Goal: Task Accomplishment & Management: Manage account settings

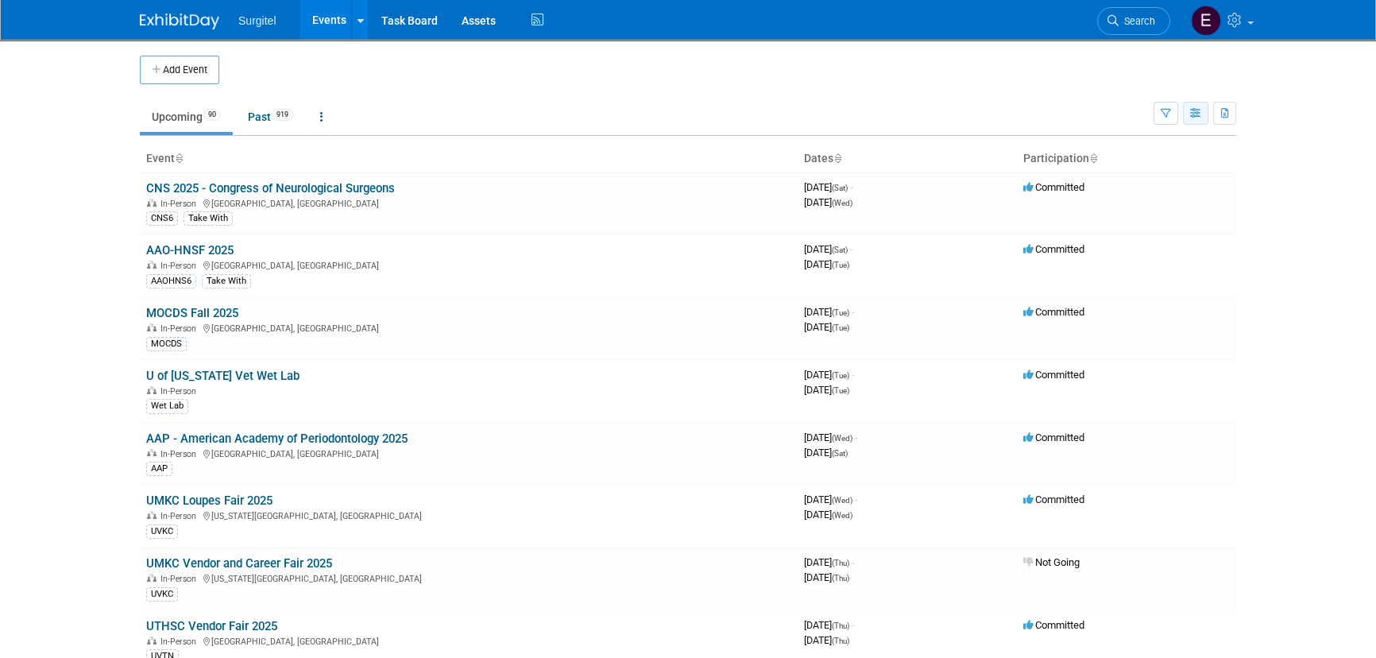
click at [1193, 122] on button "button" at bounding box center [1195, 113] width 25 height 23
click at [1144, 218] on link "Calendar View" at bounding box center [1128, 218] width 133 height 22
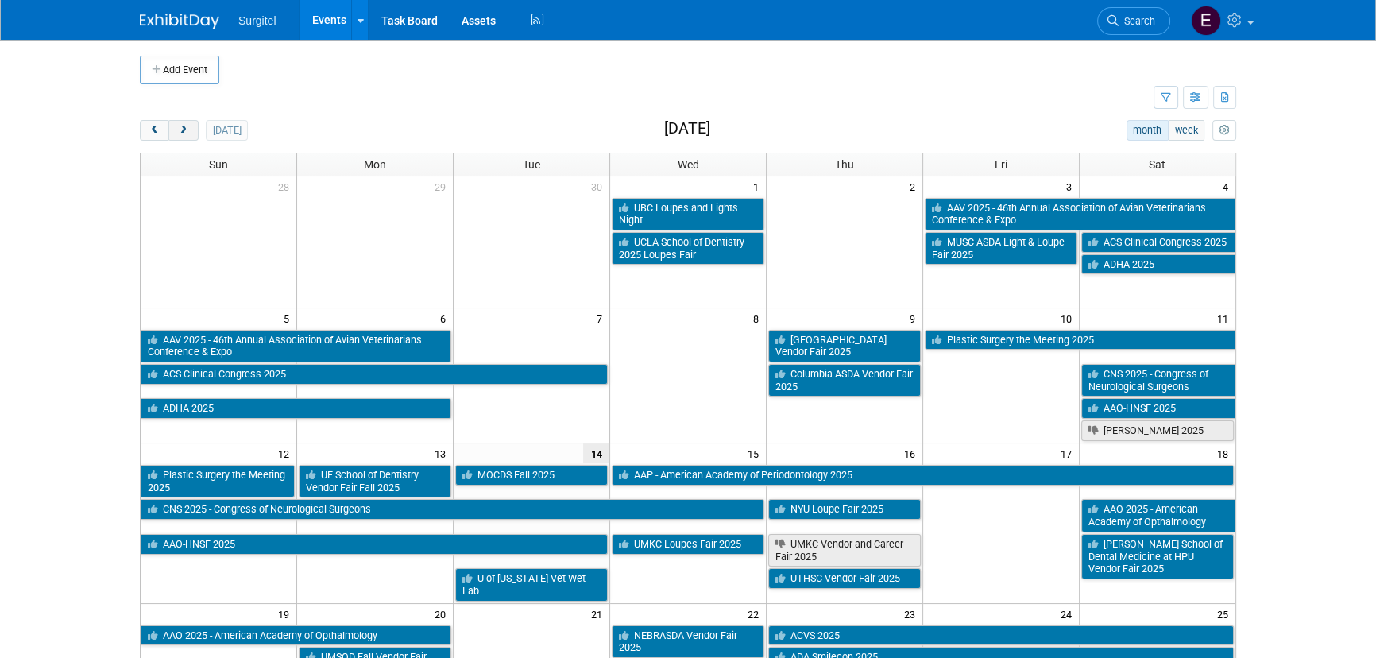
click at [182, 135] on button "next" at bounding box center [182, 130] width 29 height 21
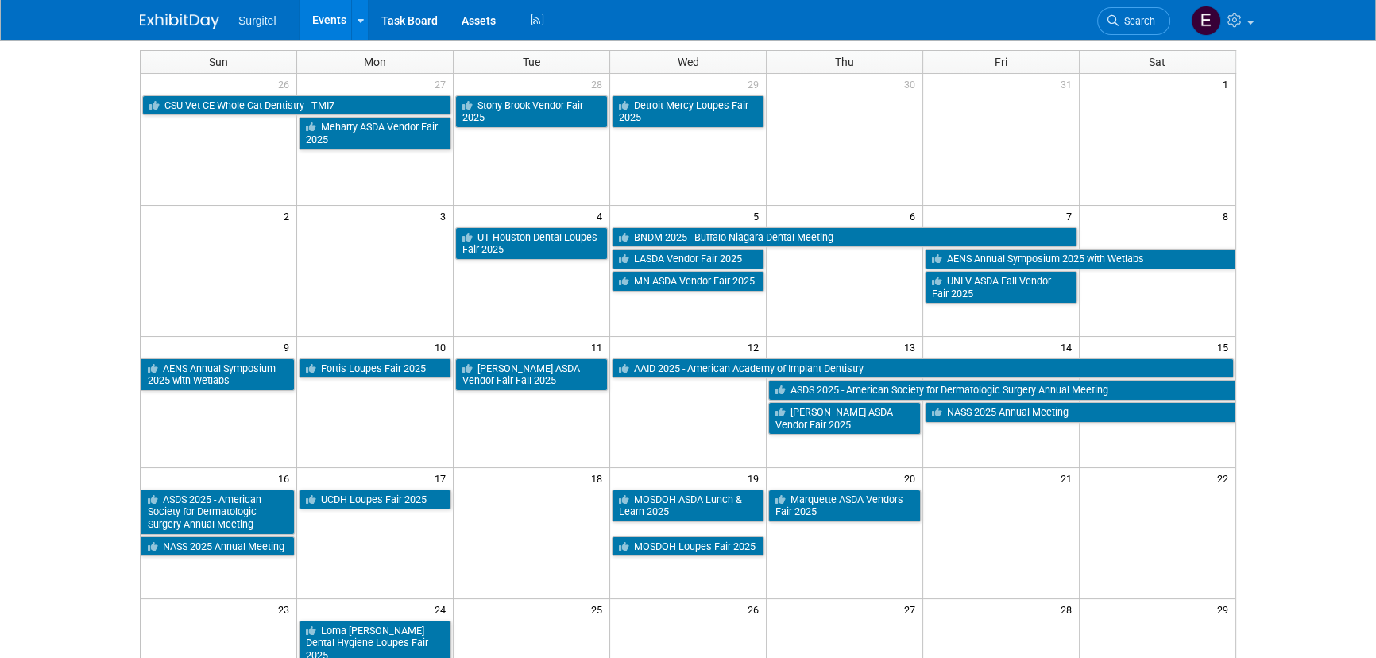
scroll to position [44, 0]
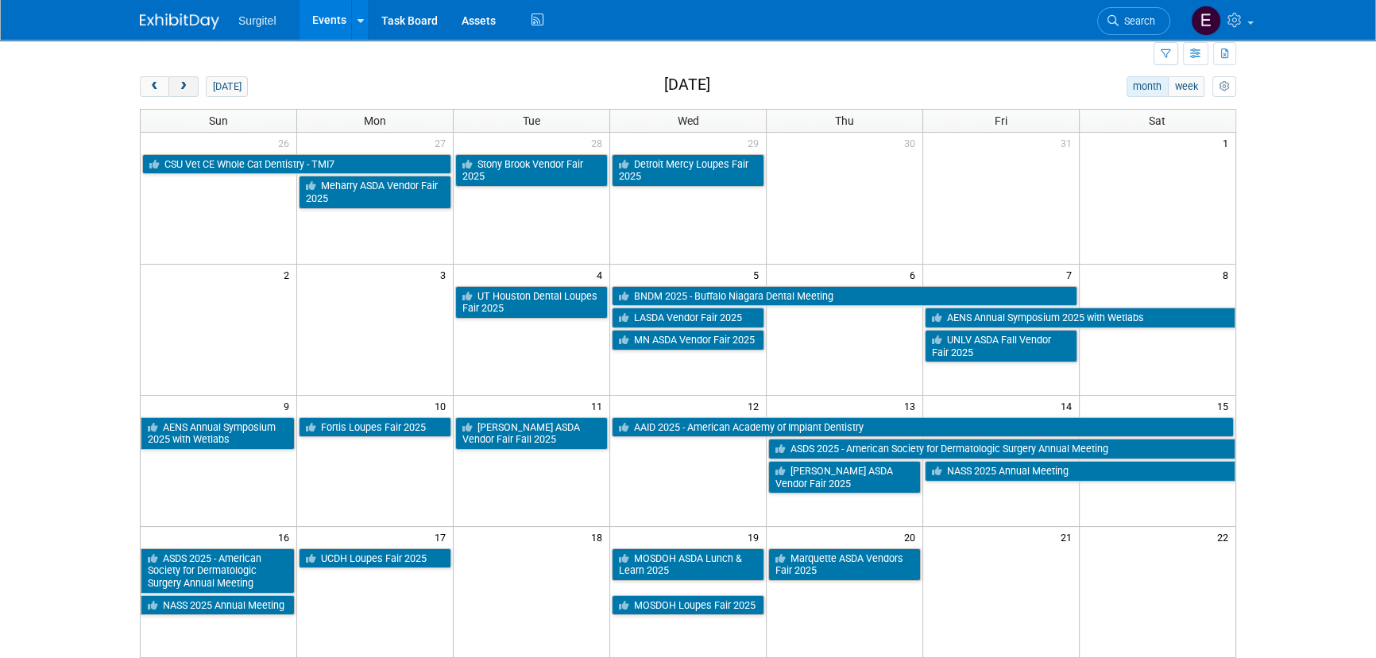
click at [190, 91] on button "next" at bounding box center [182, 86] width 29 height 21
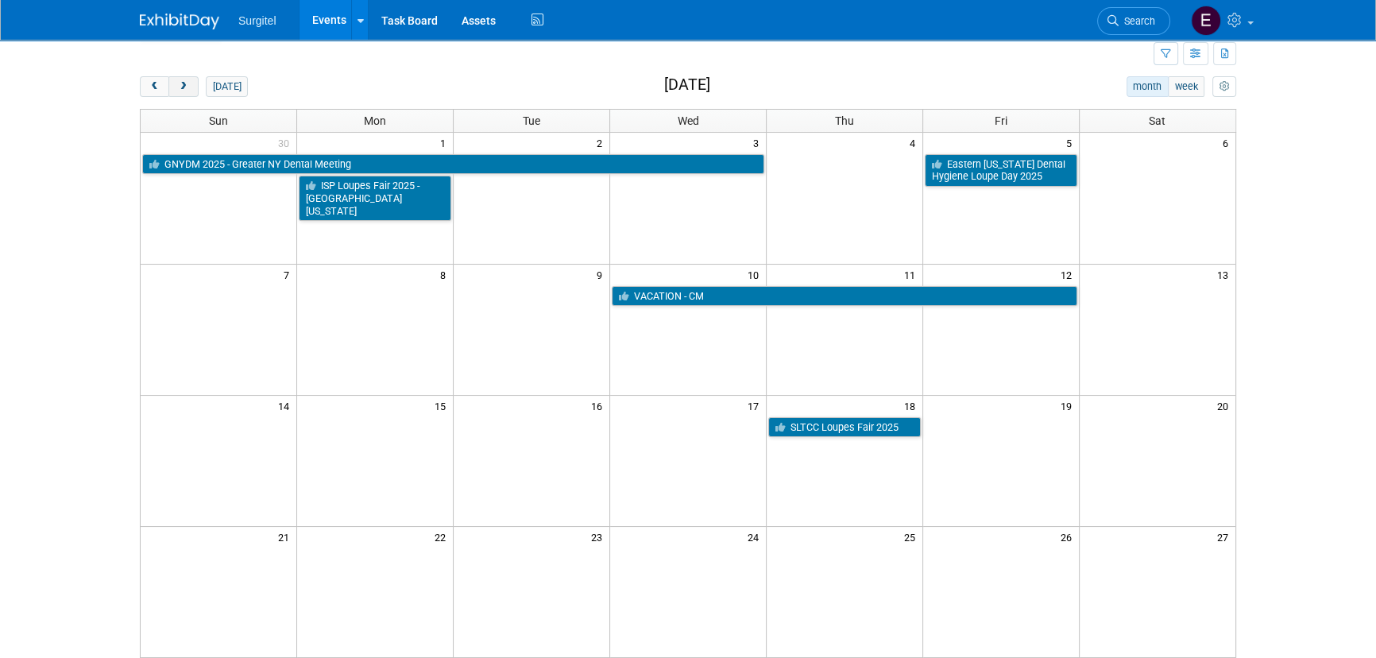
click at [190, 91] on button "next" at bounding box center [182, 86] width 29 height 21
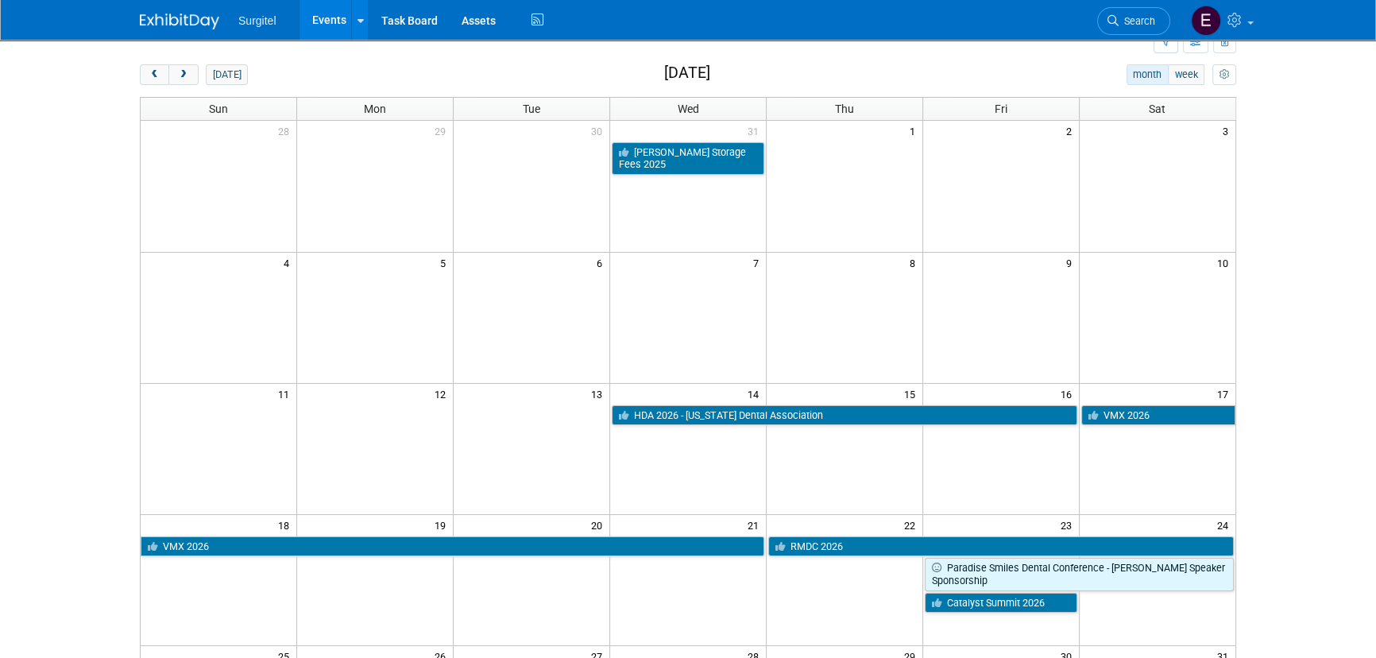
scroll to position [0, 0]
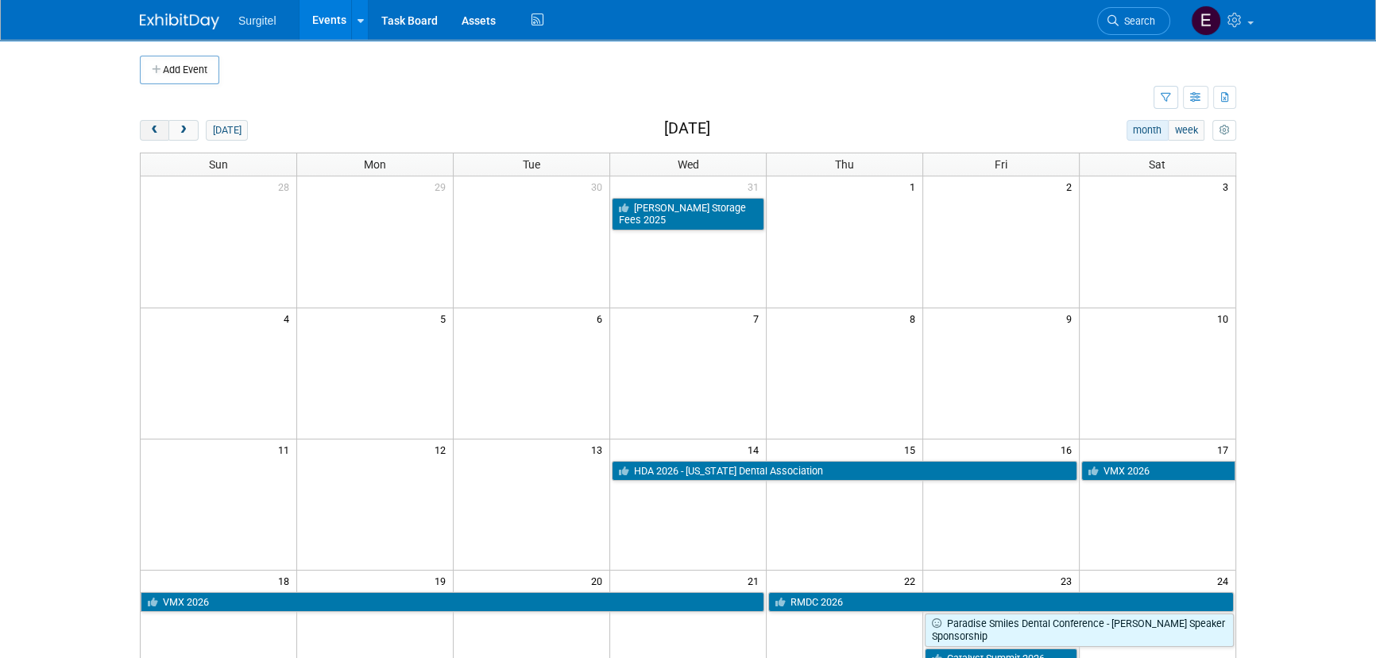
drag, startPoint x: 156, startPoint y: 127, endPoint x: 172, endPoint y: 128, distance: 16.7
click at [157, 127] on span "prev" at bounding box center [155, 131] width 12 height 10
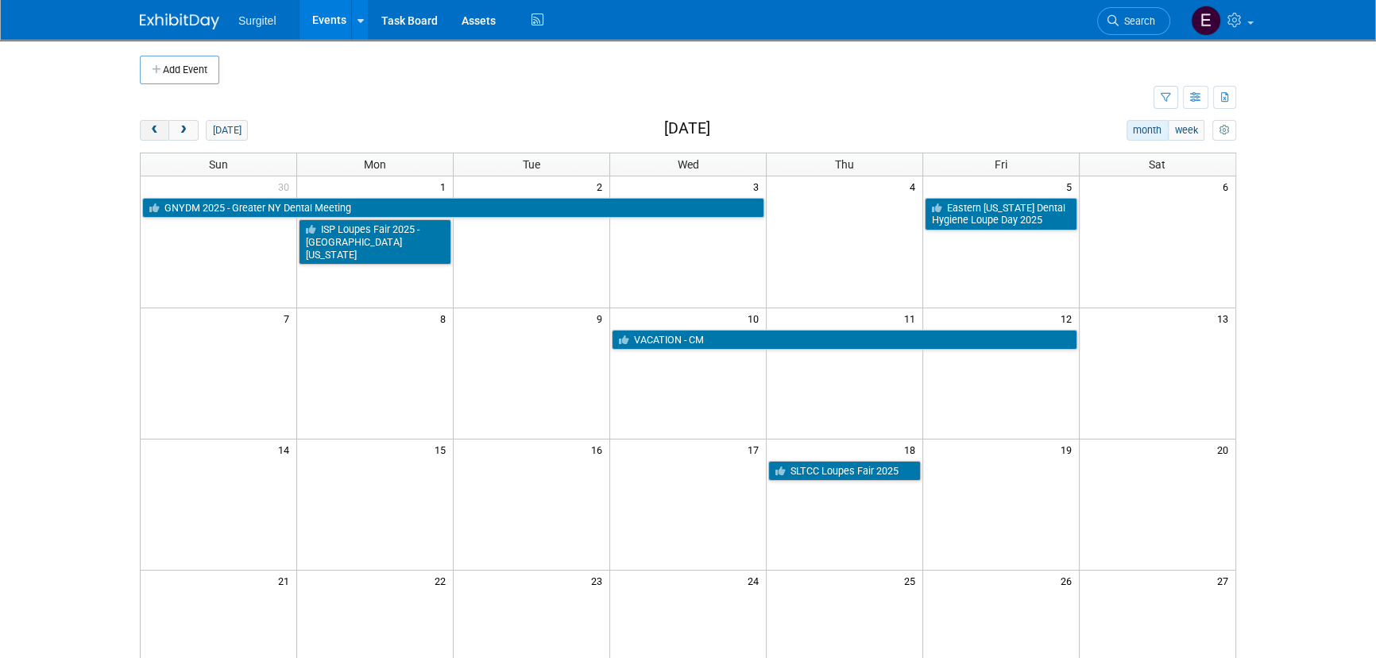
click at [155, 121] on button "prev" at bounding box center [154, 130] width 29 height 21
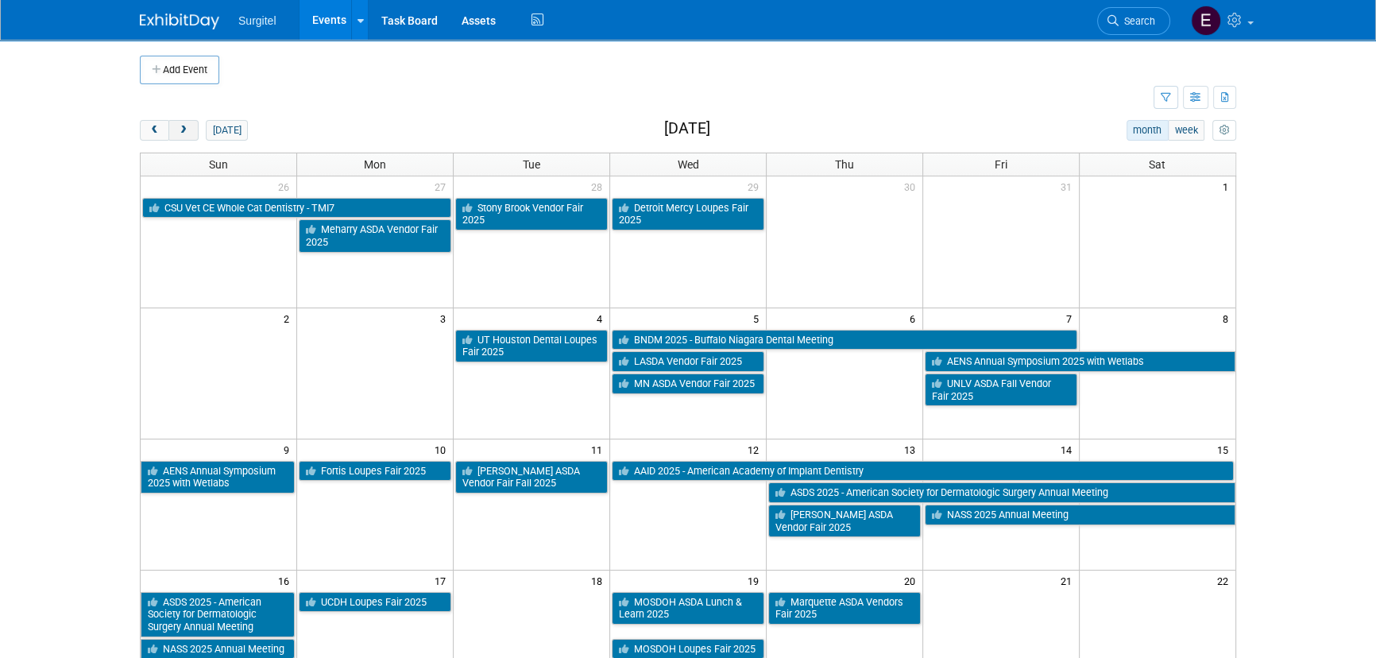
click at [175, 122] on button "next" at bounding box center [182, 130] width 29 height 21
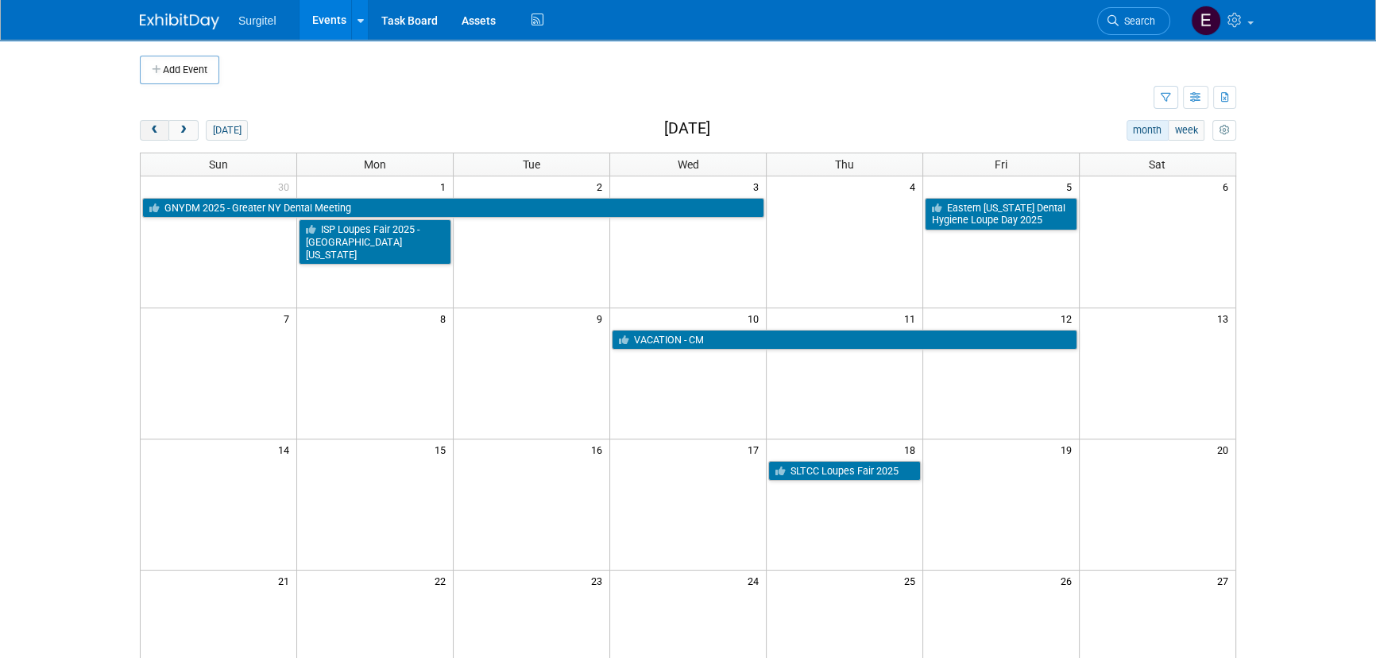
click at [161, 133] on button "prev" at bounding box center [154, 130] width 29 height 21
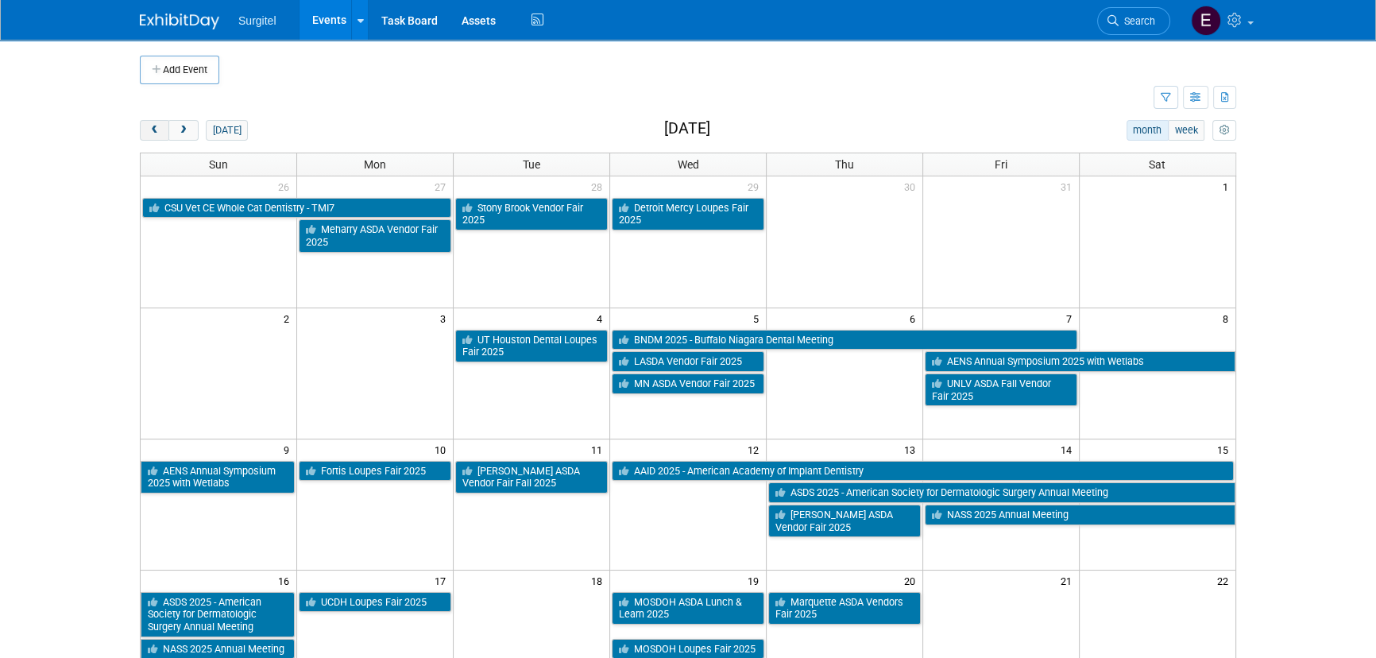
click at [161, 133] on button "prev" at bounding box center [154, 130] width 29 height 21
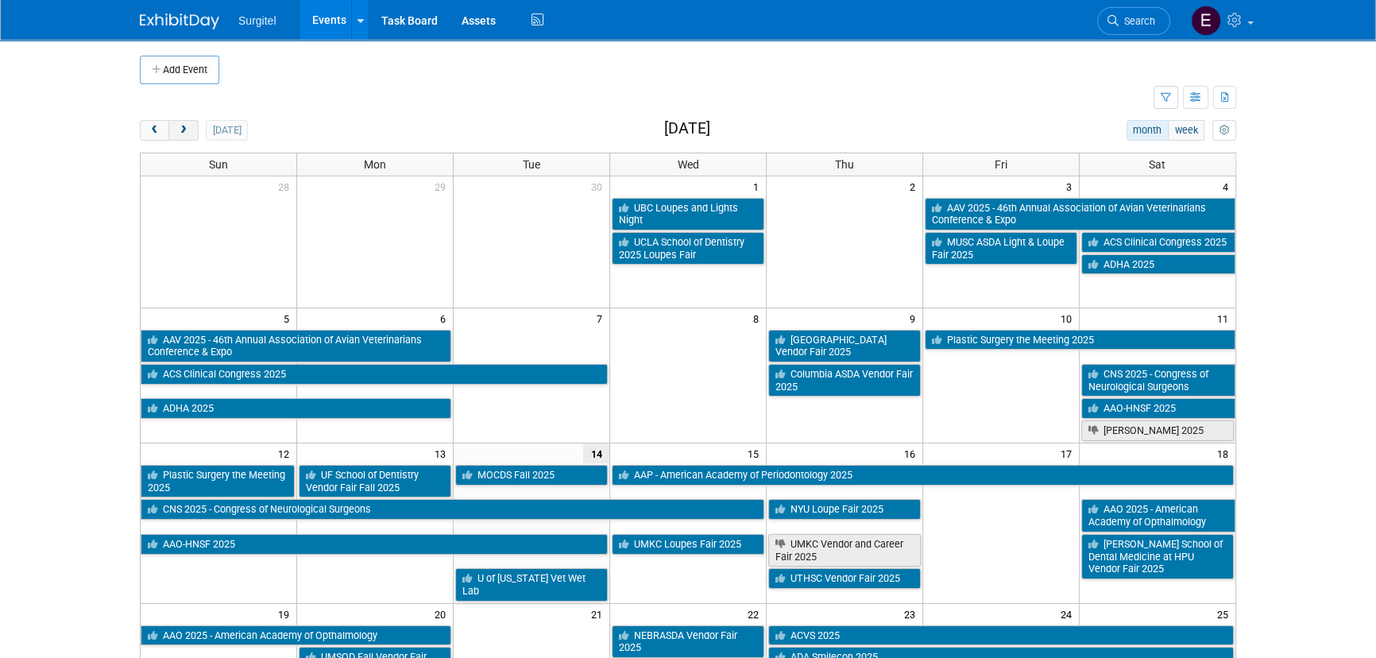
click at [188, 133] on span "next" at bounding box center [183, 131] width 12 height 10
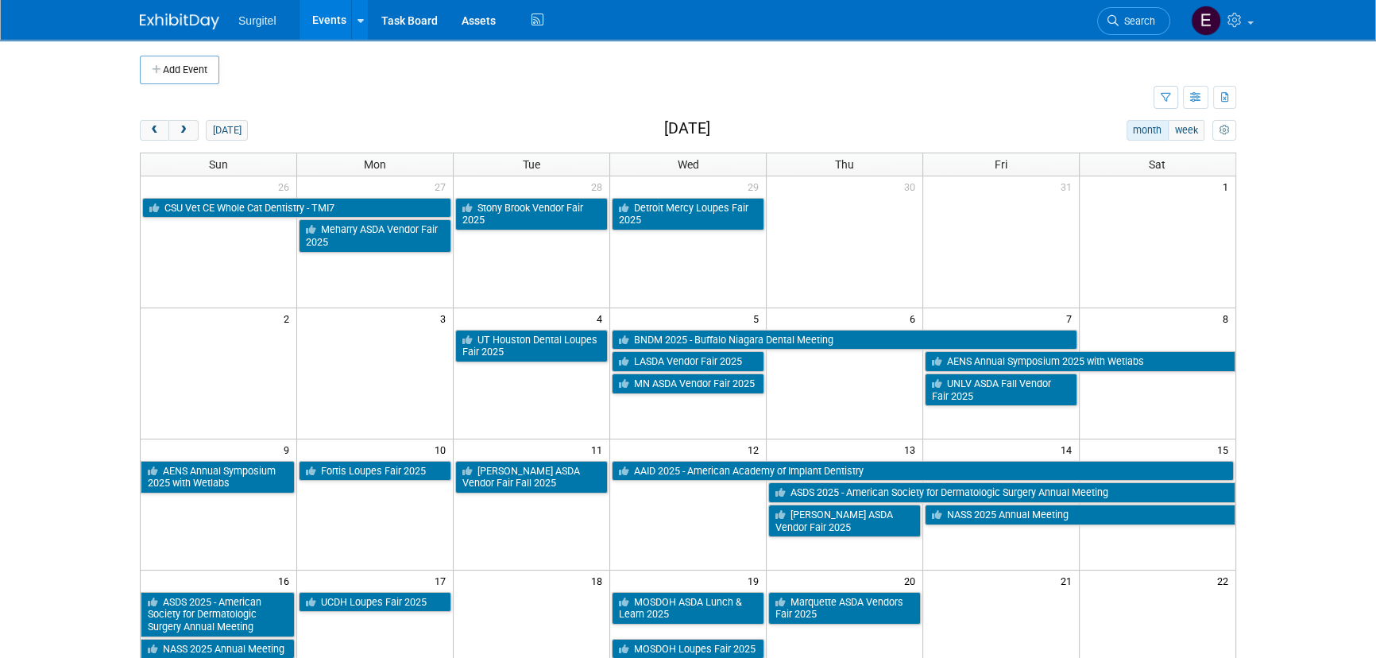
click at [192, 133] on button "next" at bounding box center [182, 130] width 29 height 21
click at [193, 143] on div "today month week November 2025 Sun Mon Tue Wed Thu Fri Sat 26 27 28 29 30 31 1 …" at bounding box center [688, 542] width 1096 height 845
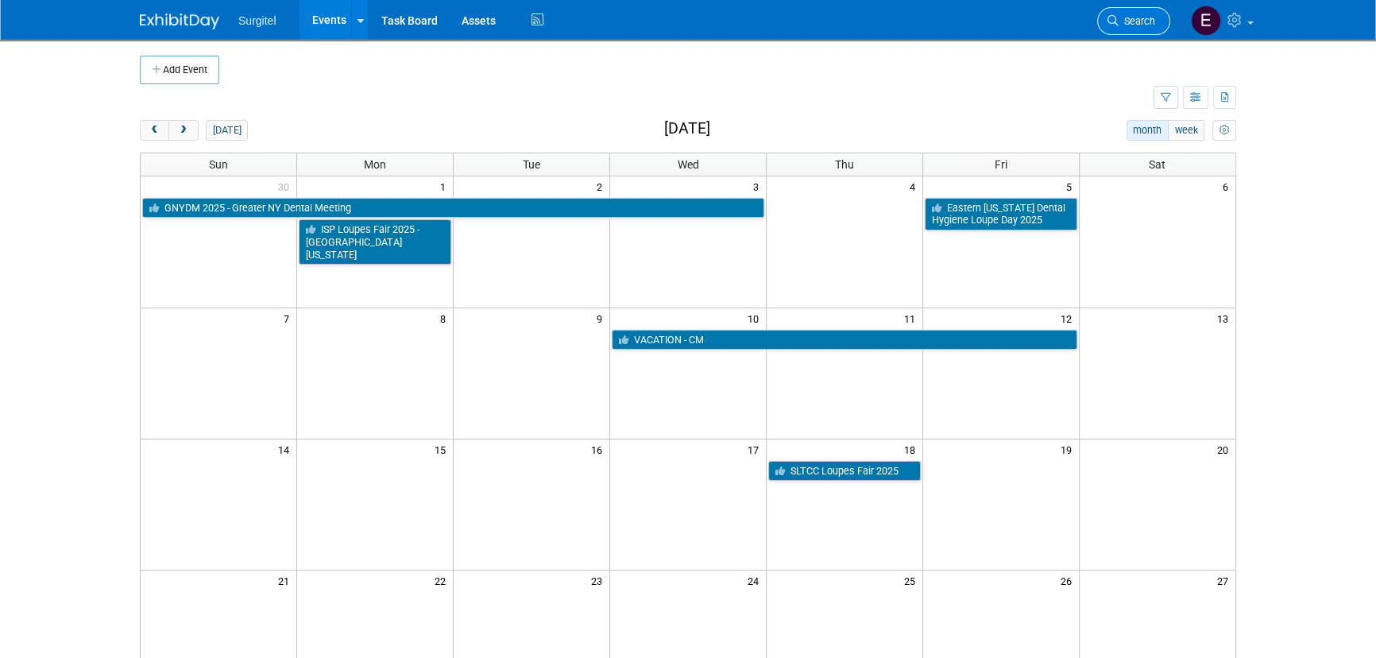
click at [1152, 20] on span "Search" at bounding box center [1137, 21] width 37 height 12
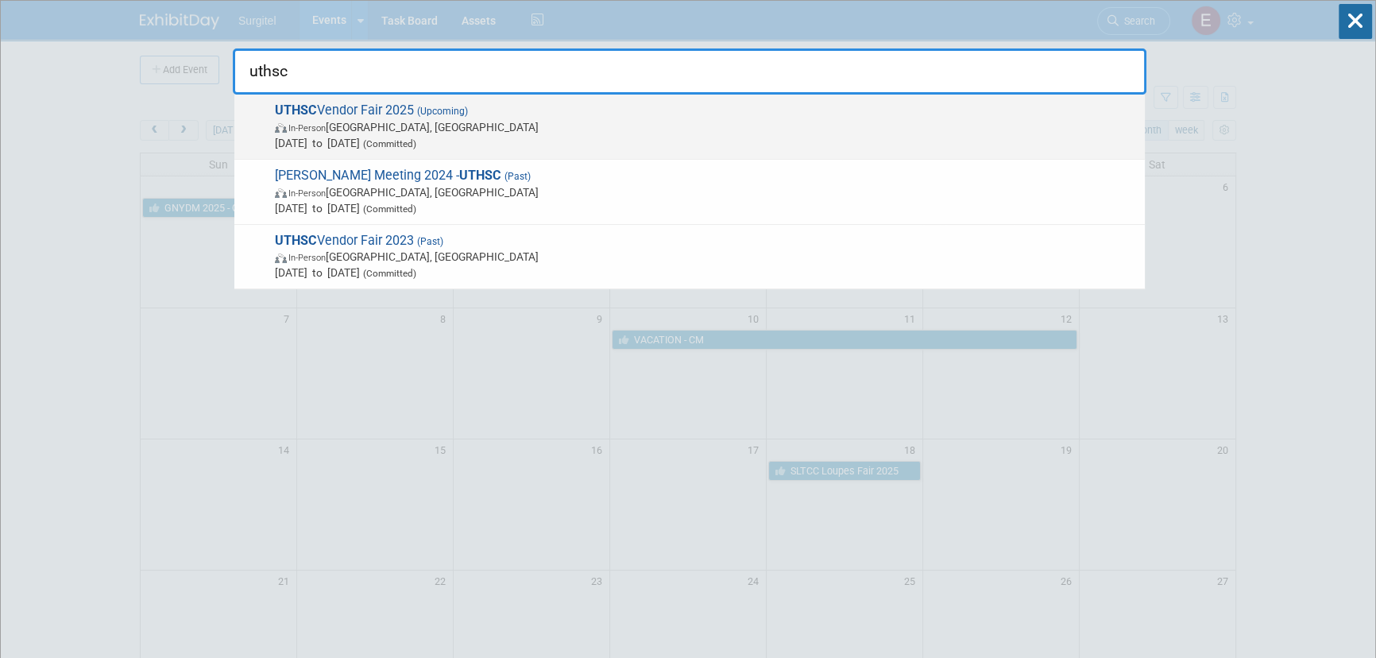
type input "uthsc"
click at [463, 109] on span "(Upcoming)" at bounding box center [441, 111] width 54 height 11
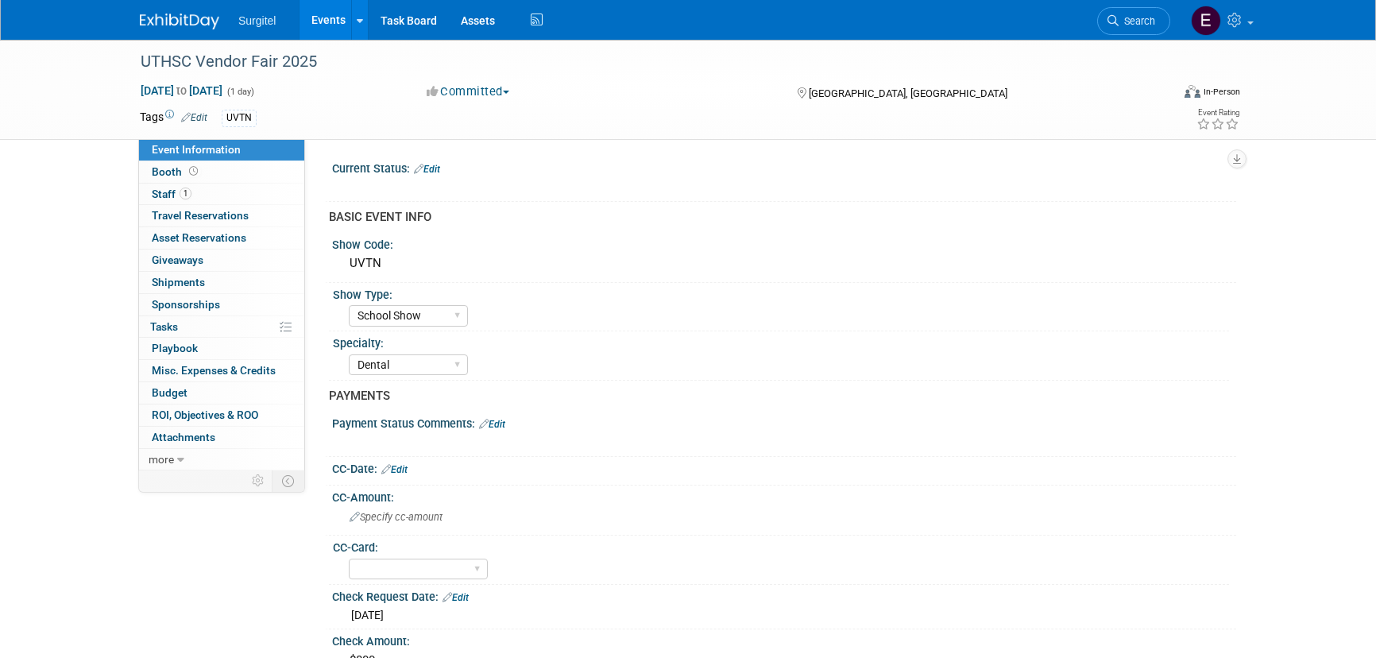
select select "School Show"
select select "Dental"
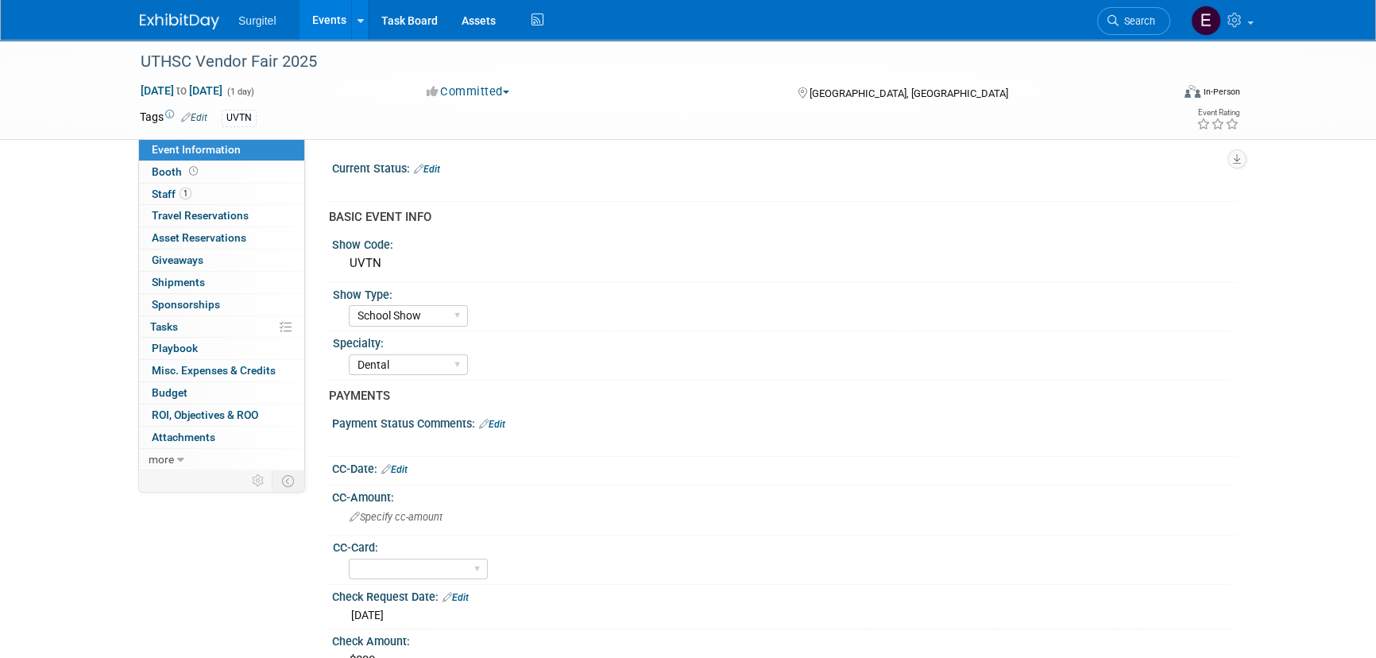
click at [223, 93] on span "Oct 16, 2025 to Oct 16, 2025" at bounding box center [181, 90] width 83 height 14
type input "Oct 16, 2025"
select select "9"
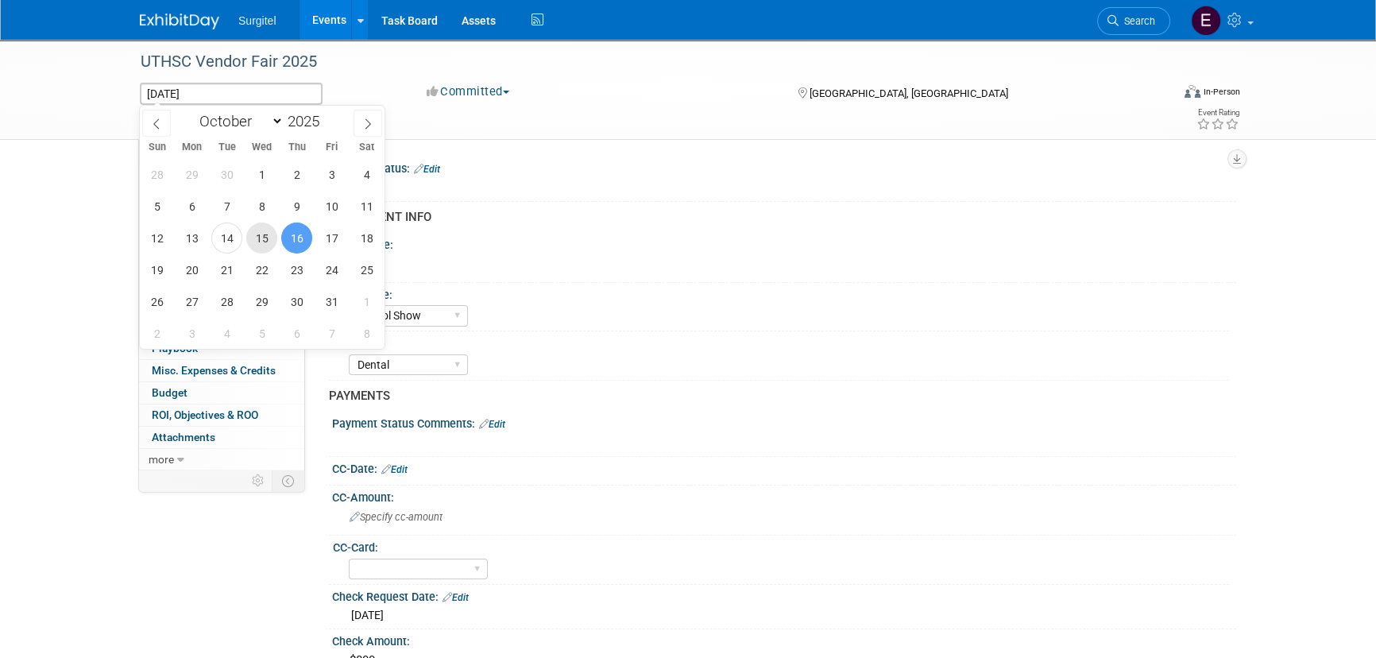
click at [258, 232] on span "15" at bounding box center [261, 237] width 31 height 31
type input "Oct 15, 2025"
click at [258, 232] on span "15" at bounding box center [261, 237] width 31 height 31
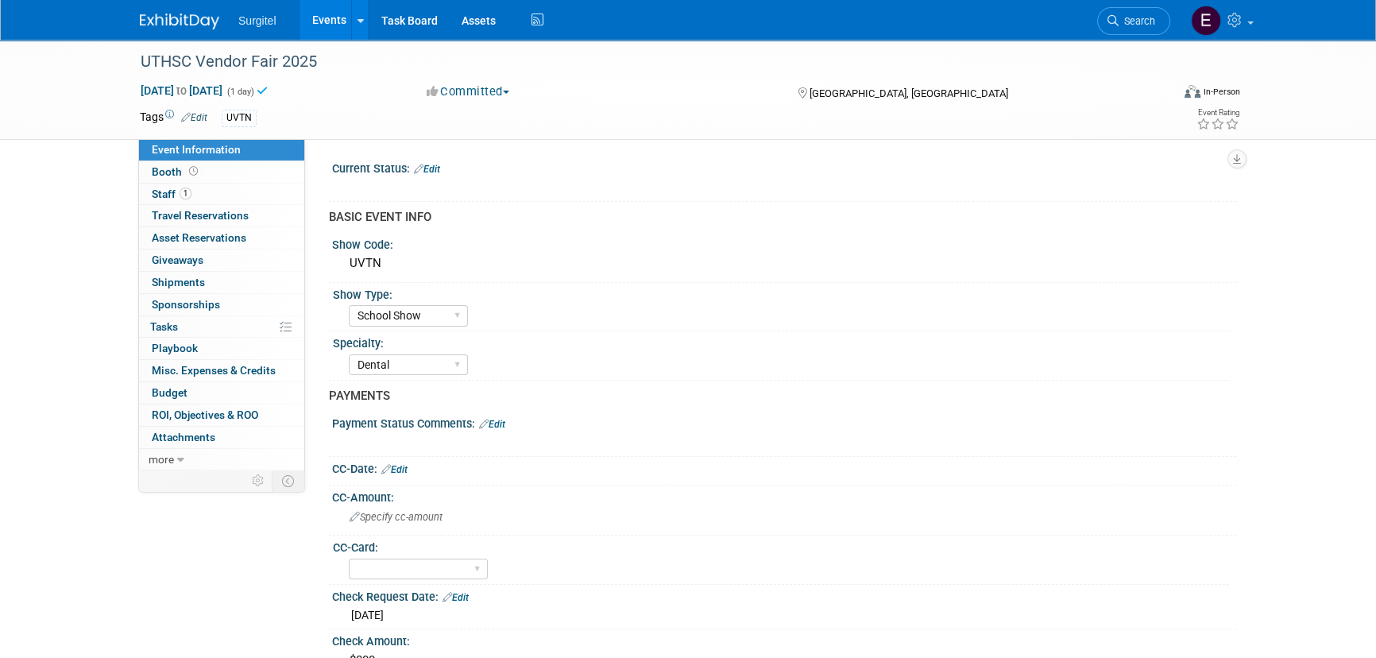
click at [432, 164] on link "Edit" at bounding box center [427, 169] width 26 height 11
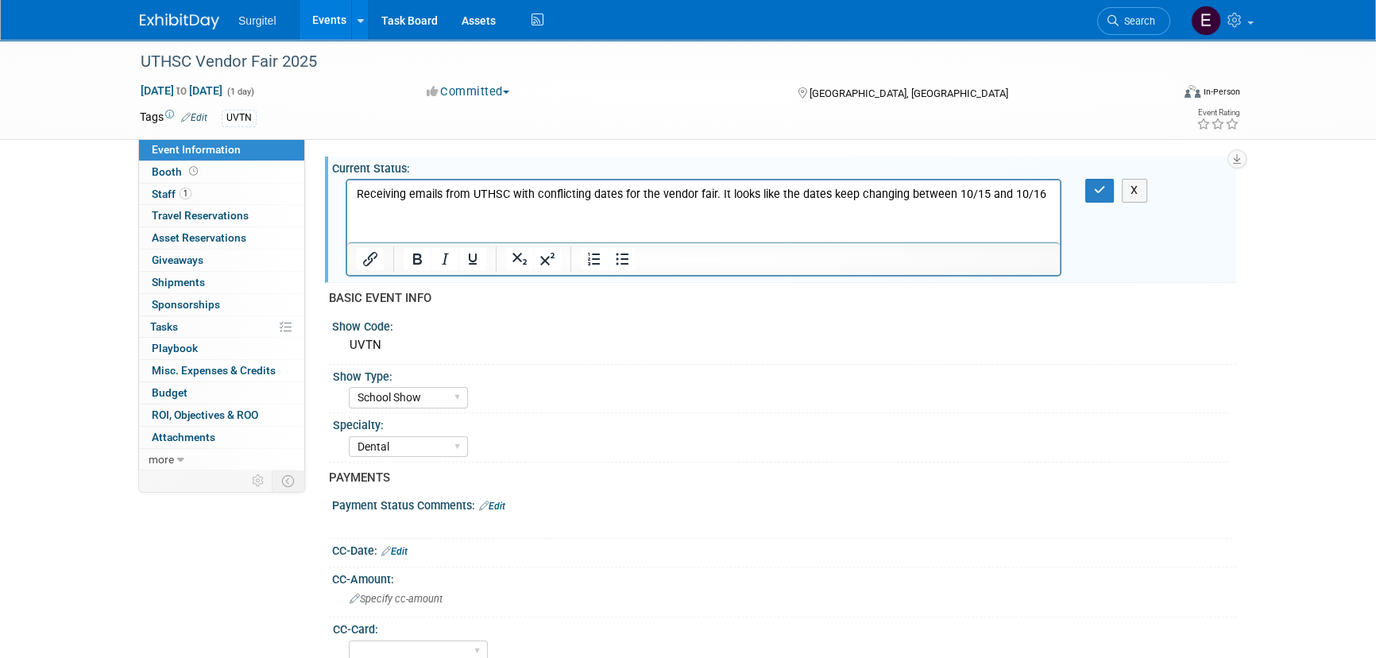
click at [1081, 193] on div "X" at bounding box center [1109, 190] width 73 height 23
click at [1088, 190] on button "button" at bounding box center [1099, 190] width 29 height 23
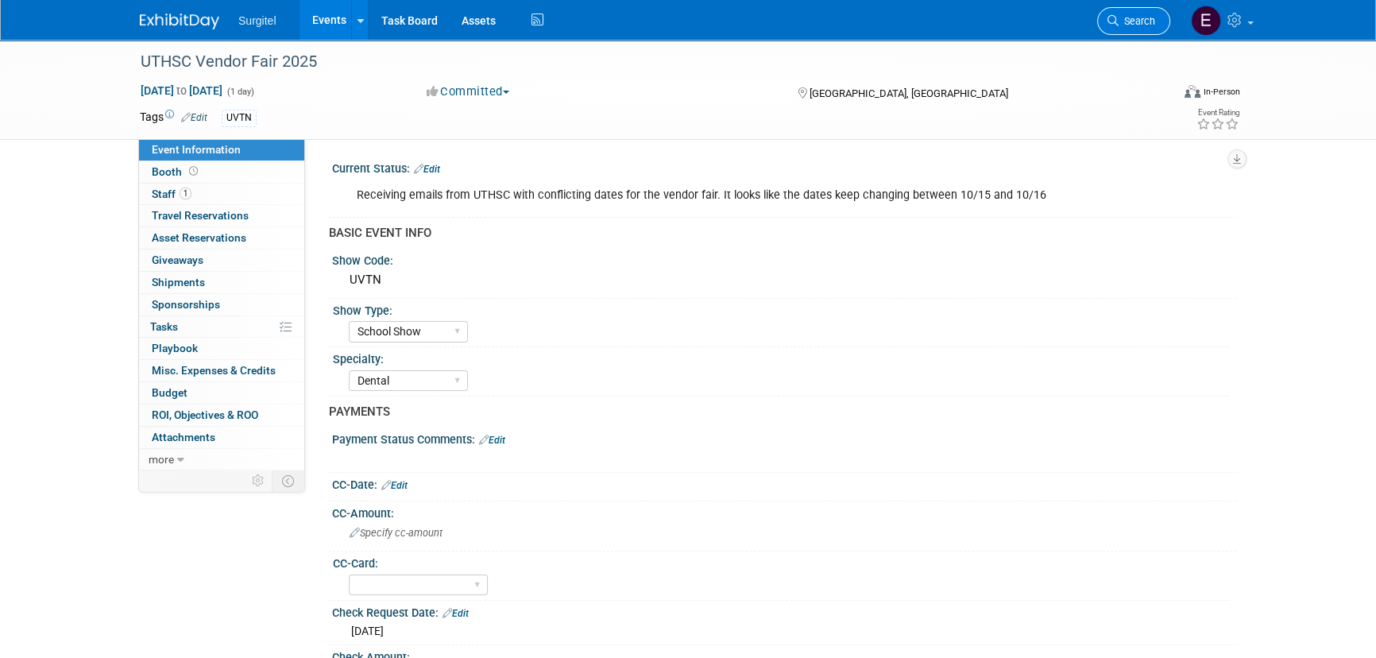
click at [1120, 17] on span "Search" at bounding box center [1137, 21] width 37 height 12
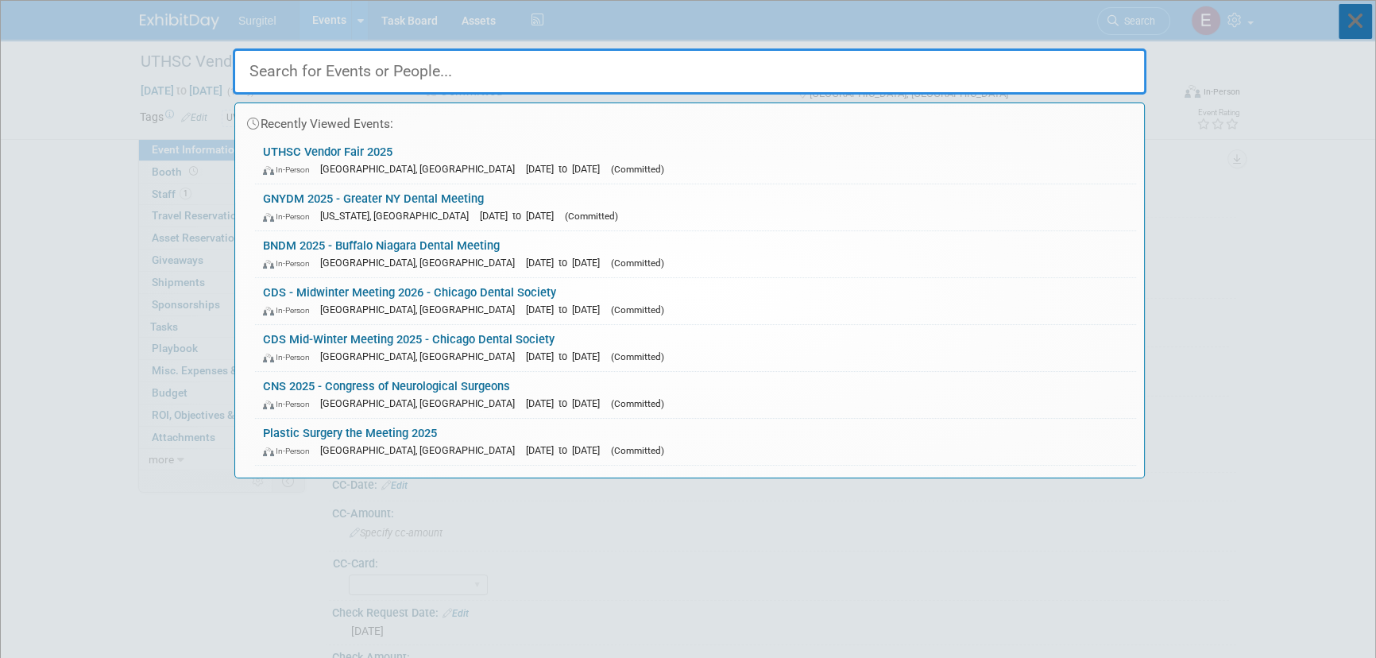
click at [1344, 19] on icon at bounding box center [1355, 21] width 33 height 35
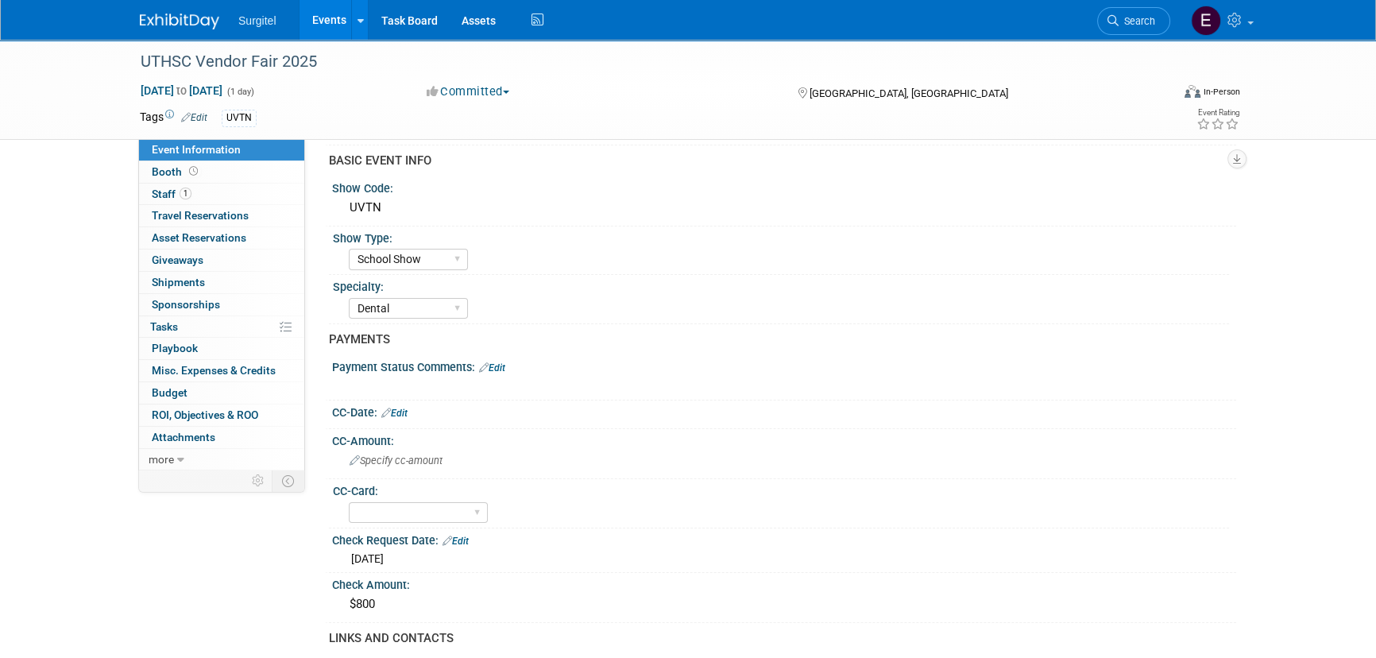
scroll to position [72, 0]
